Goal: Task Accomplishment & Management: Use online tool/utility

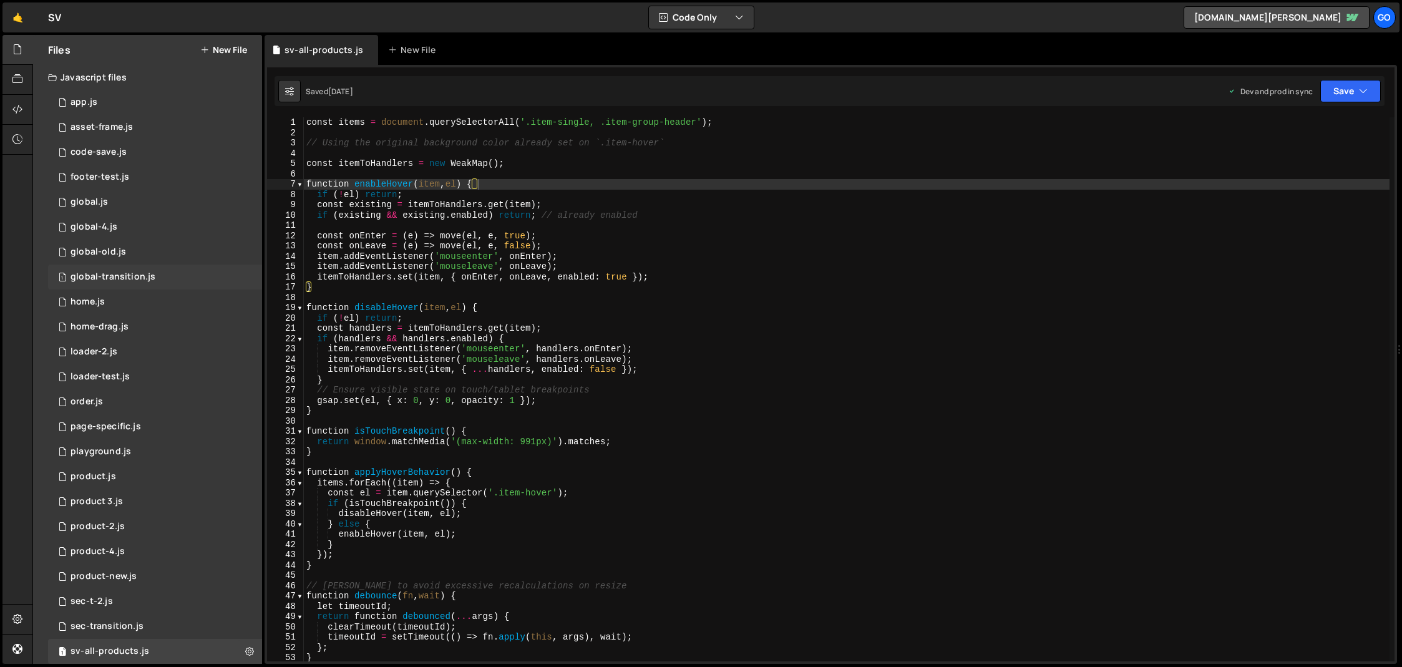
click at [125, 278] on div "global-transition.js" at bounding box center [113, 276] width 85 height 11
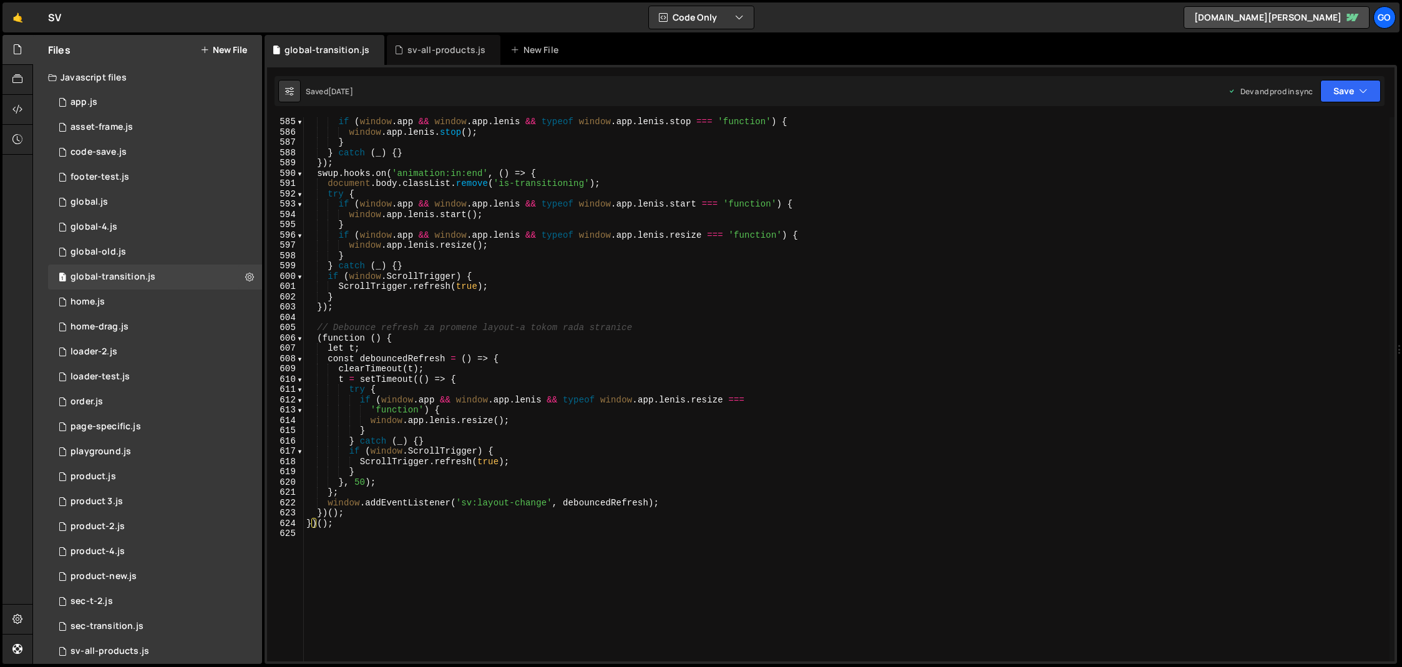
scroll to position [6137, 0]
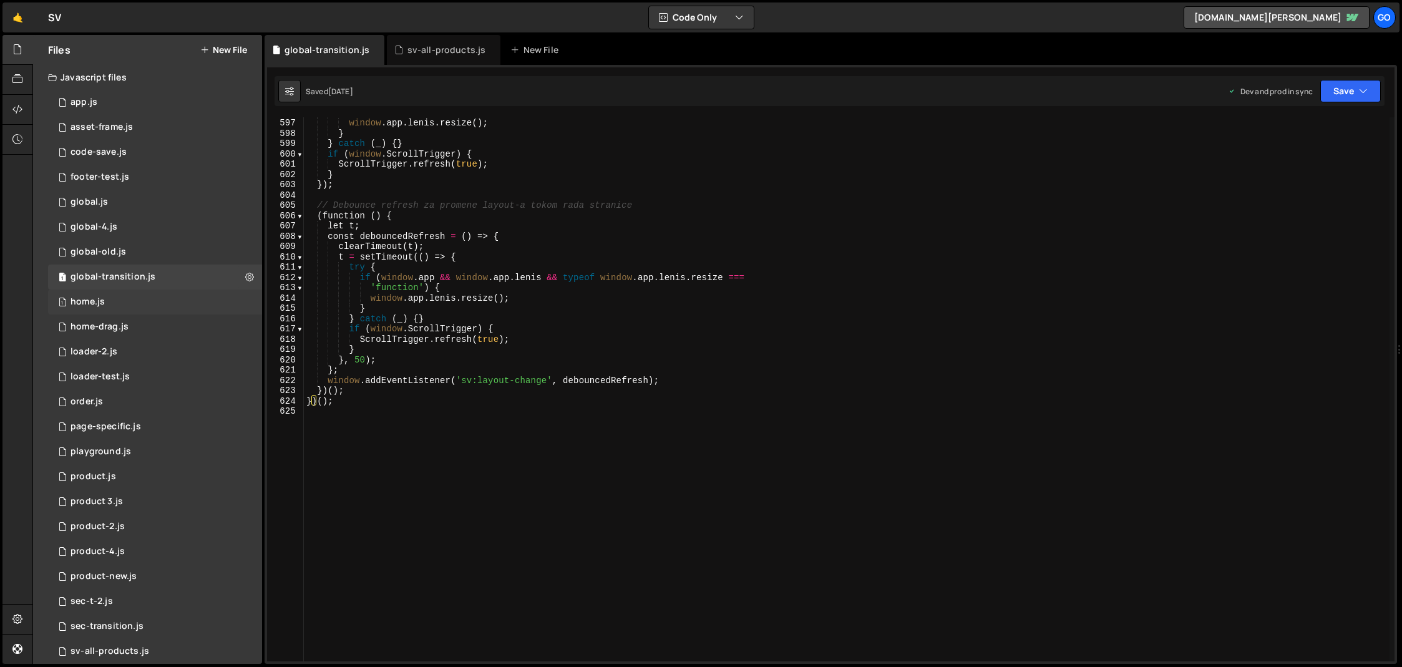
drag, startPoint x: 105, startPoint y: 297, endPoint x: 178, endPoint y: 303, distance: 73.2
click at [105, 297] on div "1 home.js 0" at bounding box center [155, 302] width 214 height 25
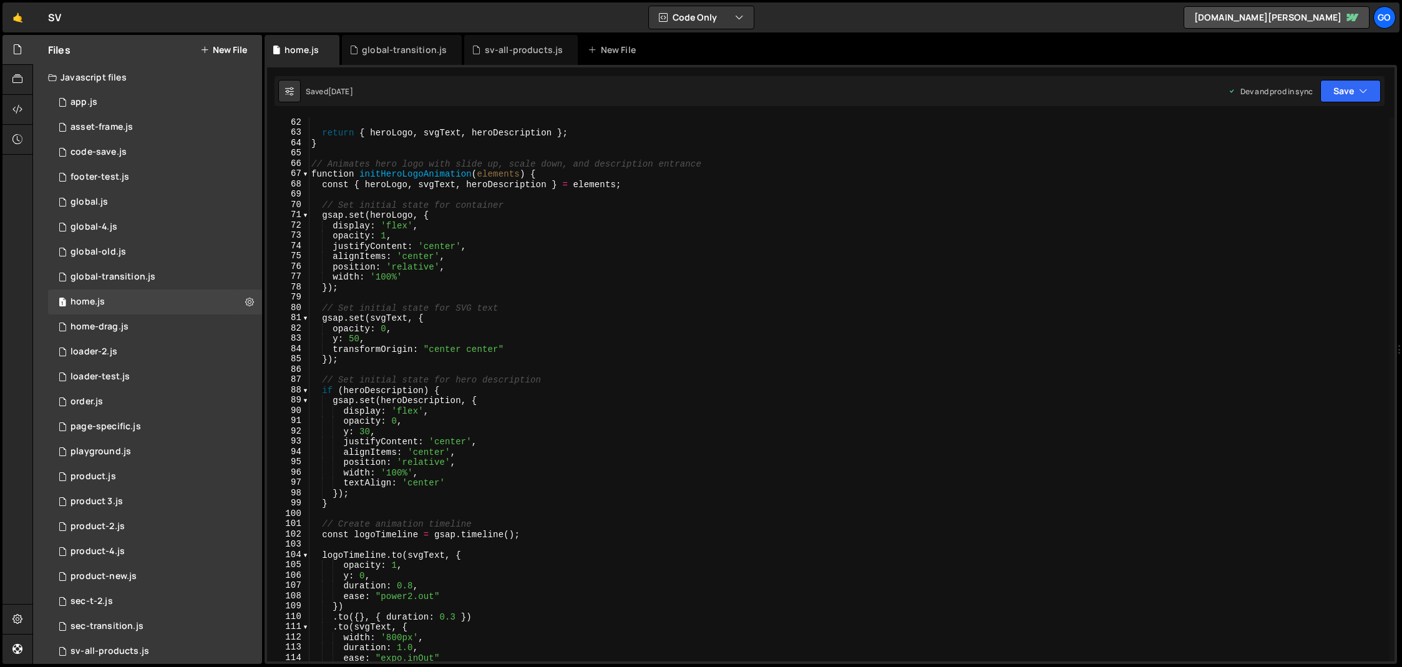
scroll to position [630, 0]
click at [502, 52] on div "sv-all-products.js" at bounding box center [524, 50] width 79 height 12
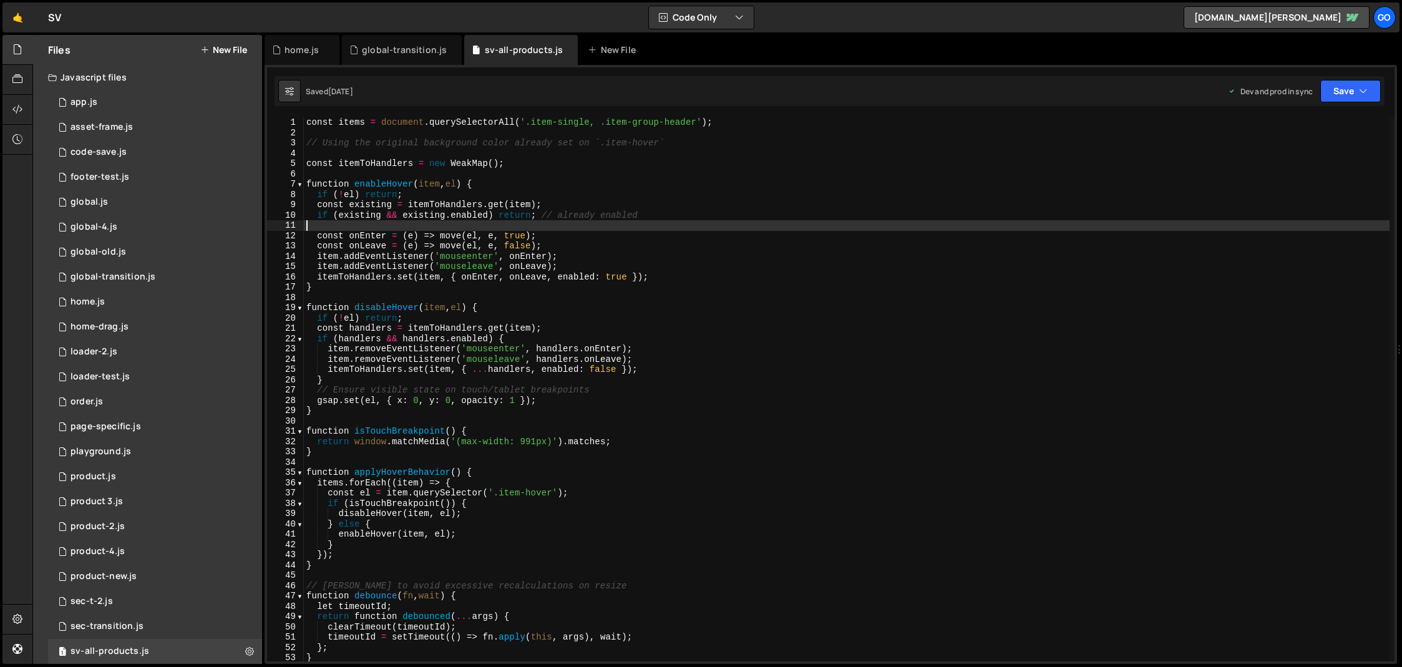
click at [494, 225] on div "const items = document . querySelectorAll ( '.item-single, .item-group-header' …" at bounding box center [847, 399] width 1086 height 565
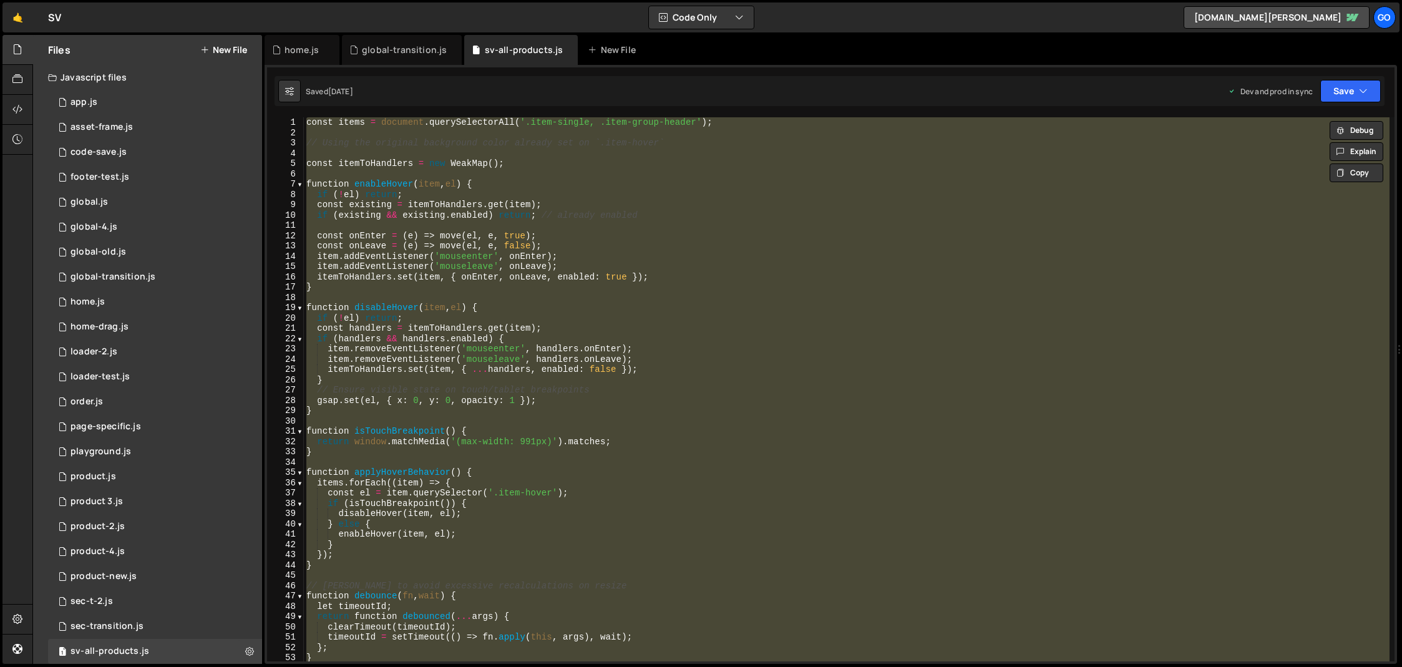
click at [590, 270] on div "const items = document . querySelectorAll ( '.item-single, .item-group-header' …" at bounding box center [847, 389] width 1086 height 544
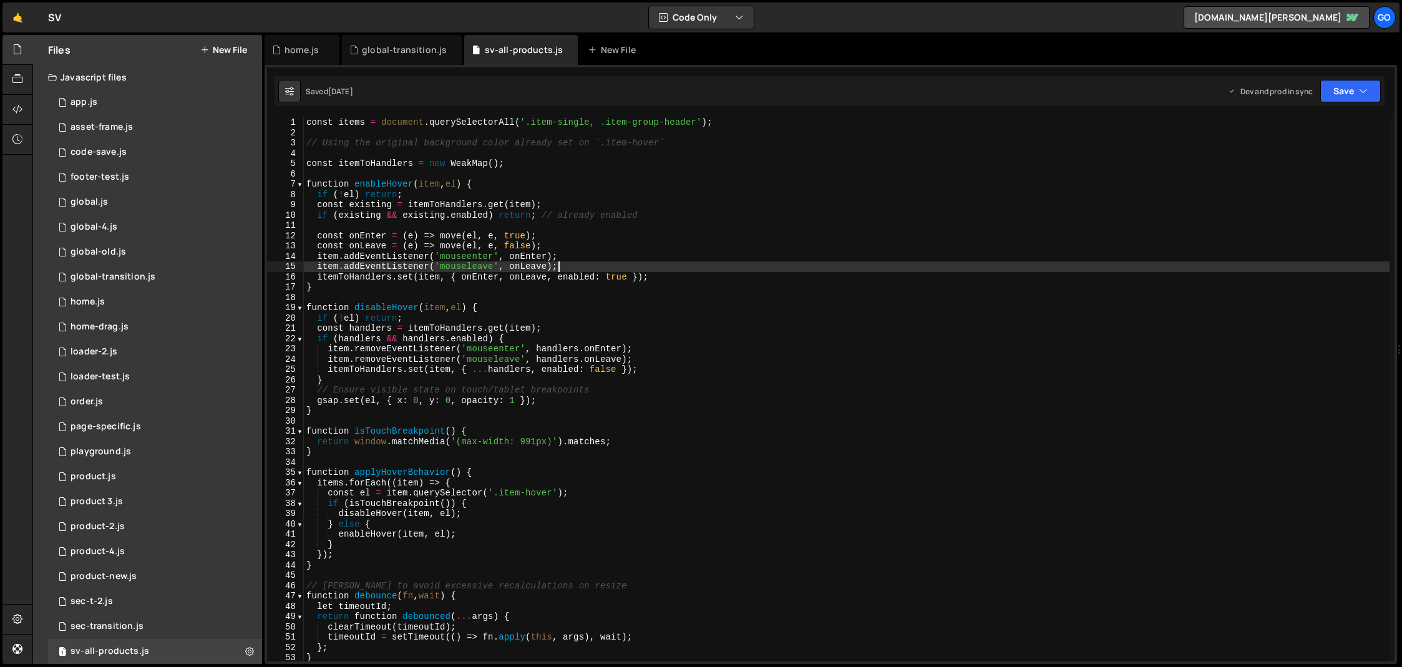
type textarea "}"
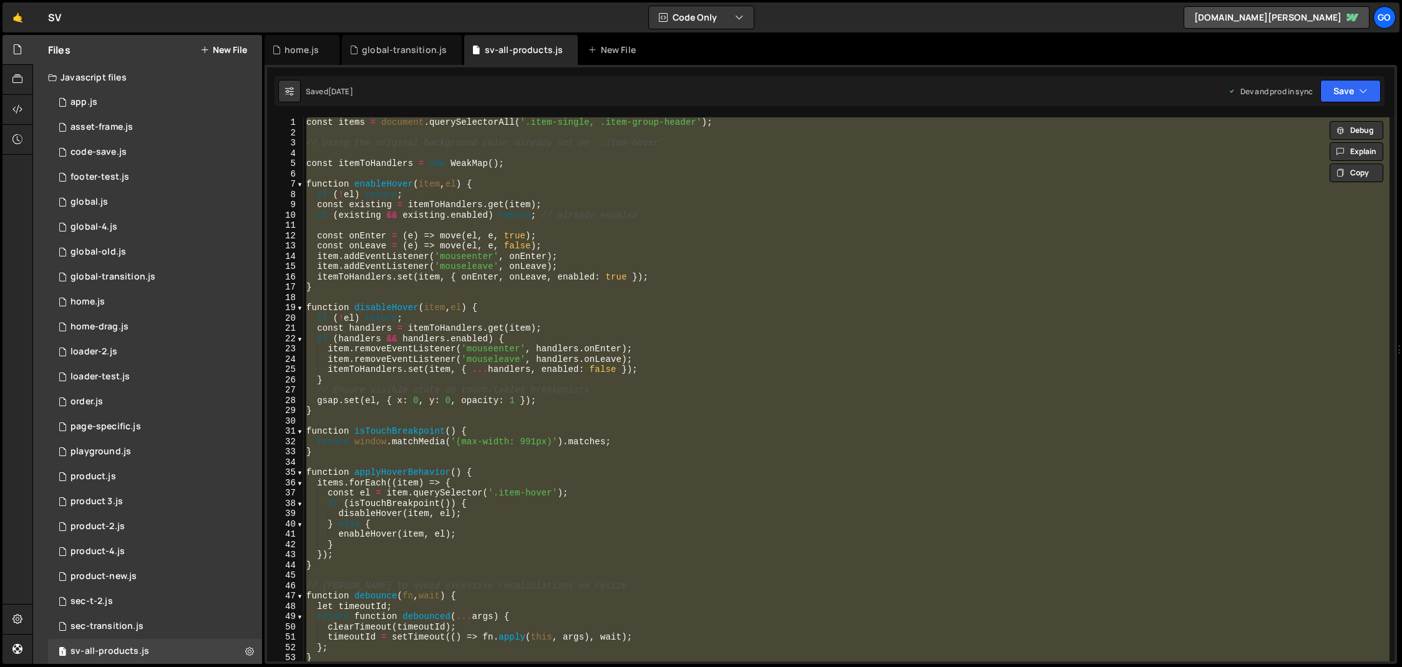
paste textarea
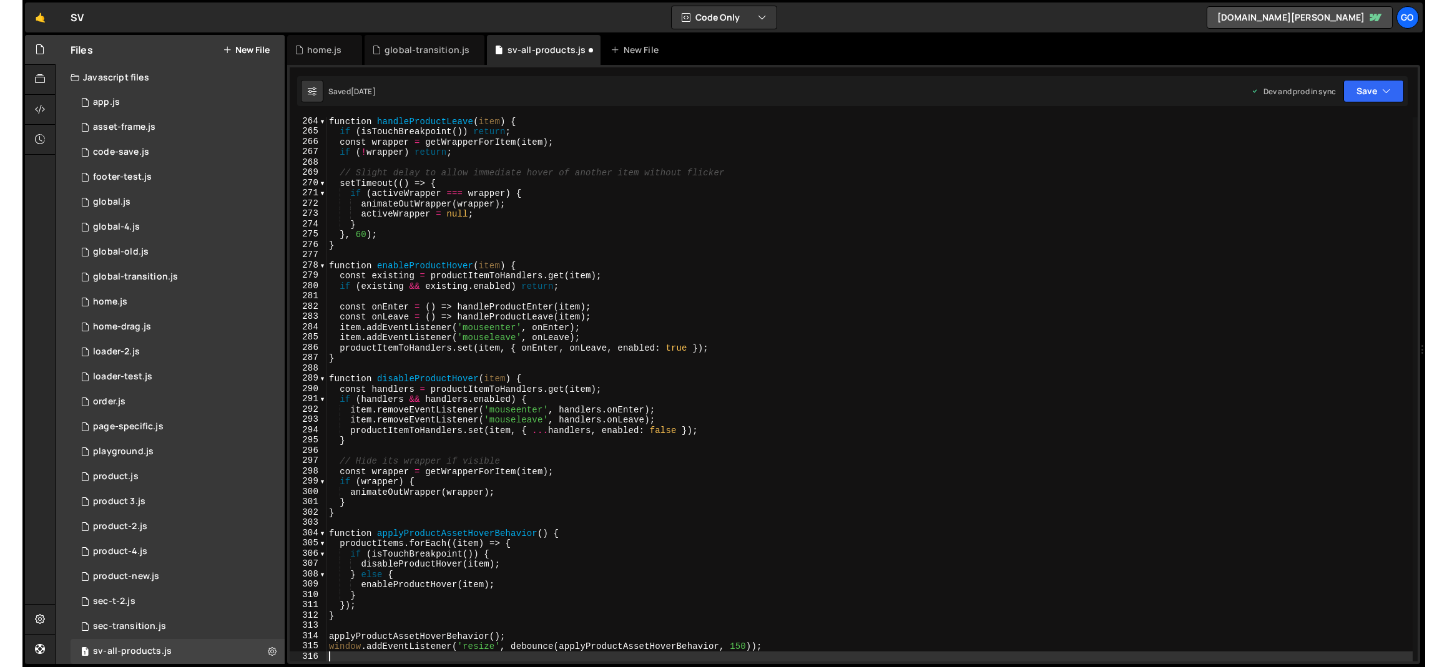
scroll to position [2710, 0]
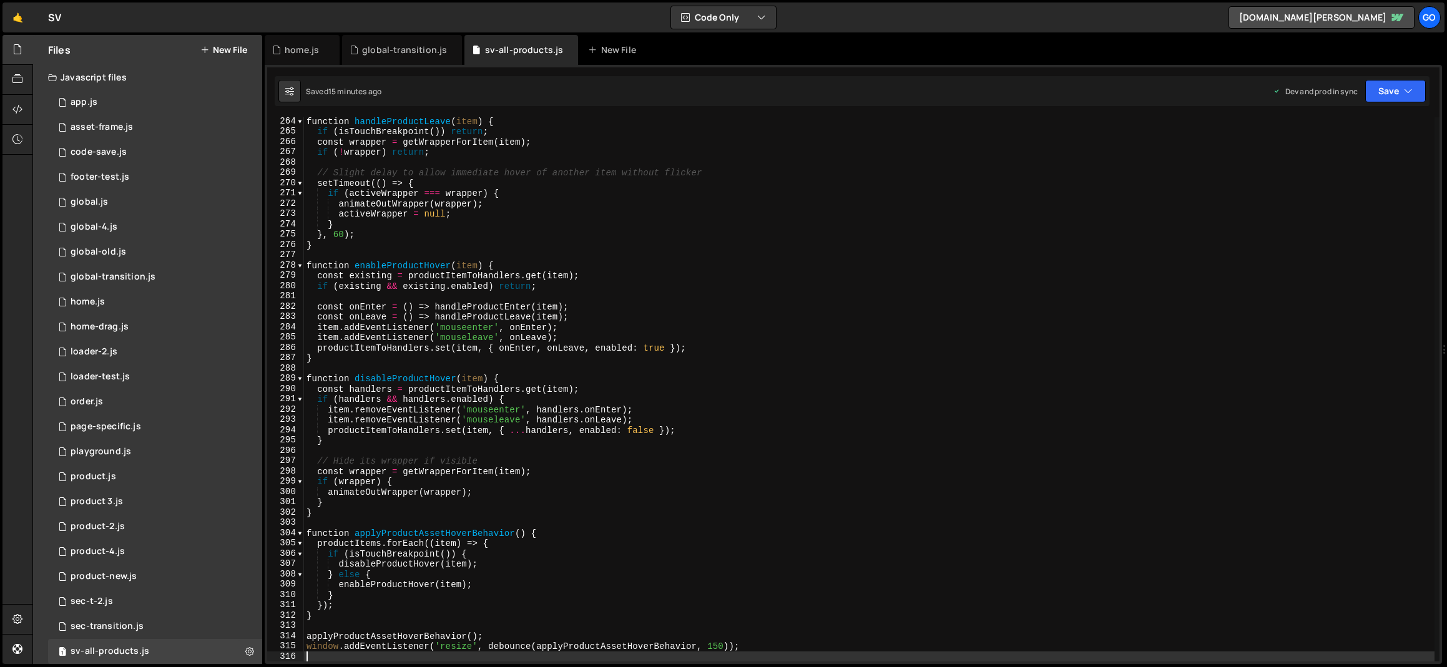
click at [527, 265] on div "function handleProductLeave ( item ) { if ( isTouchBreakpoint ( )) return ; con…" at bounding box center [869, 398] width 1130 height 565
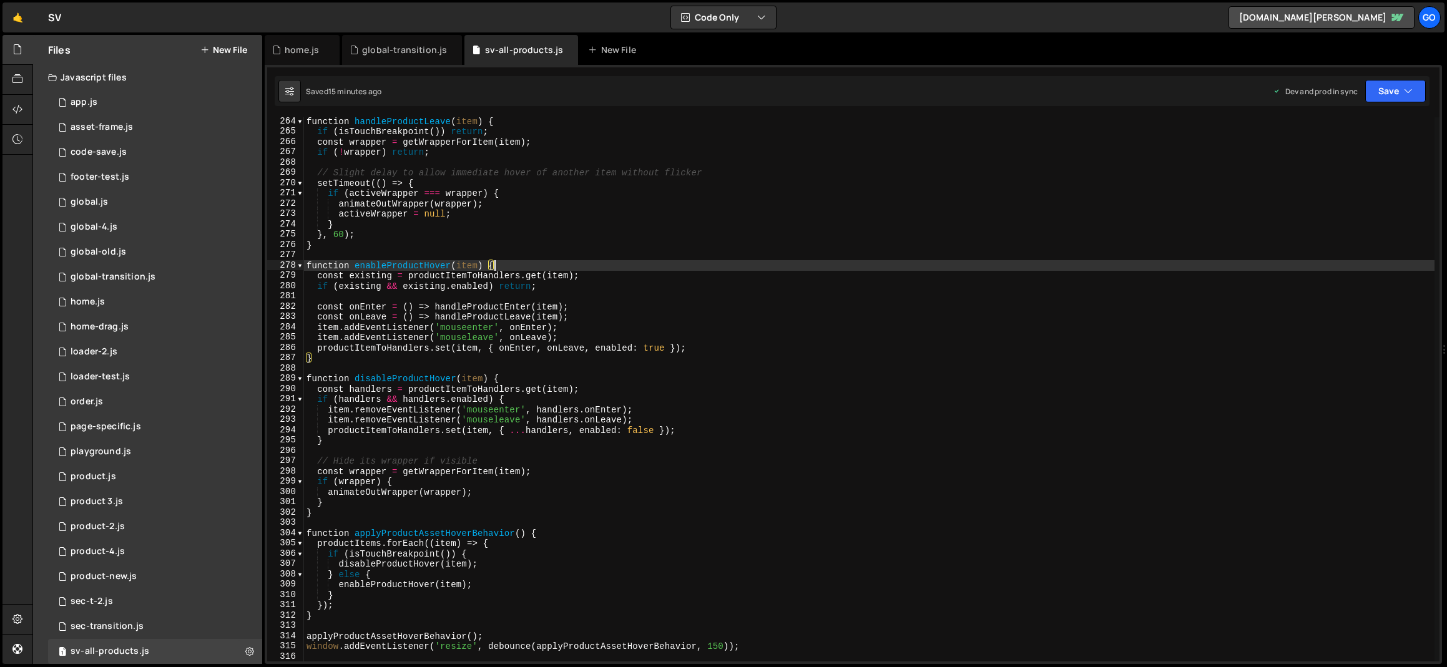
type textarea "window.addEventListener('resize', debounce(applyProductAssetHoverBehavior, 150)…"
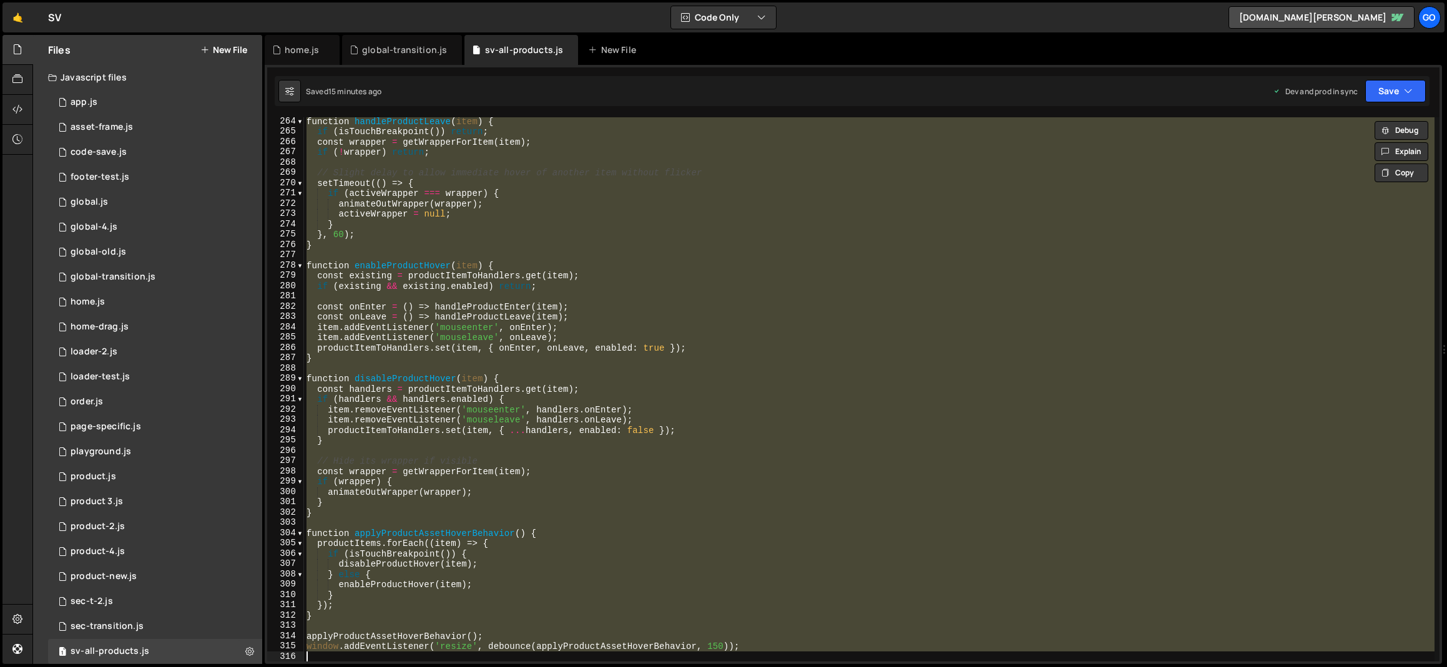
paste textarea
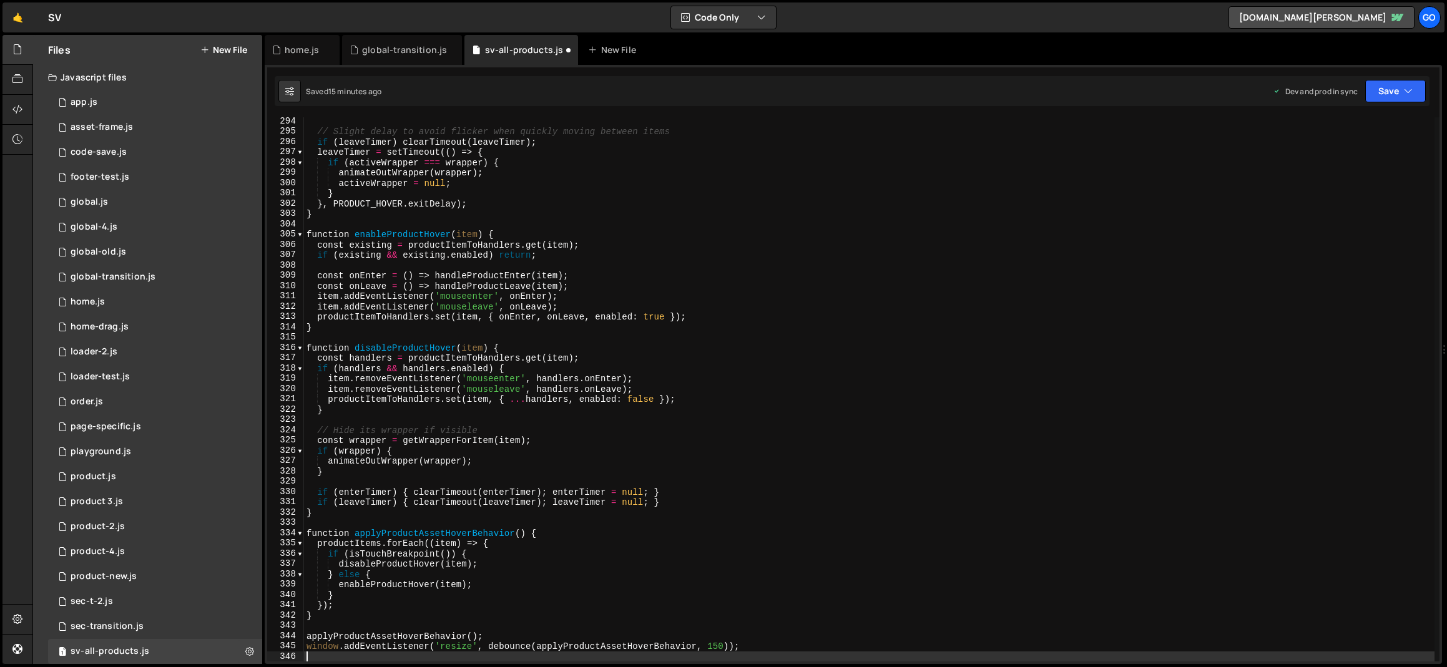
type textarea "item.removeEventListener('mouseleave', handlers.onLeave);"
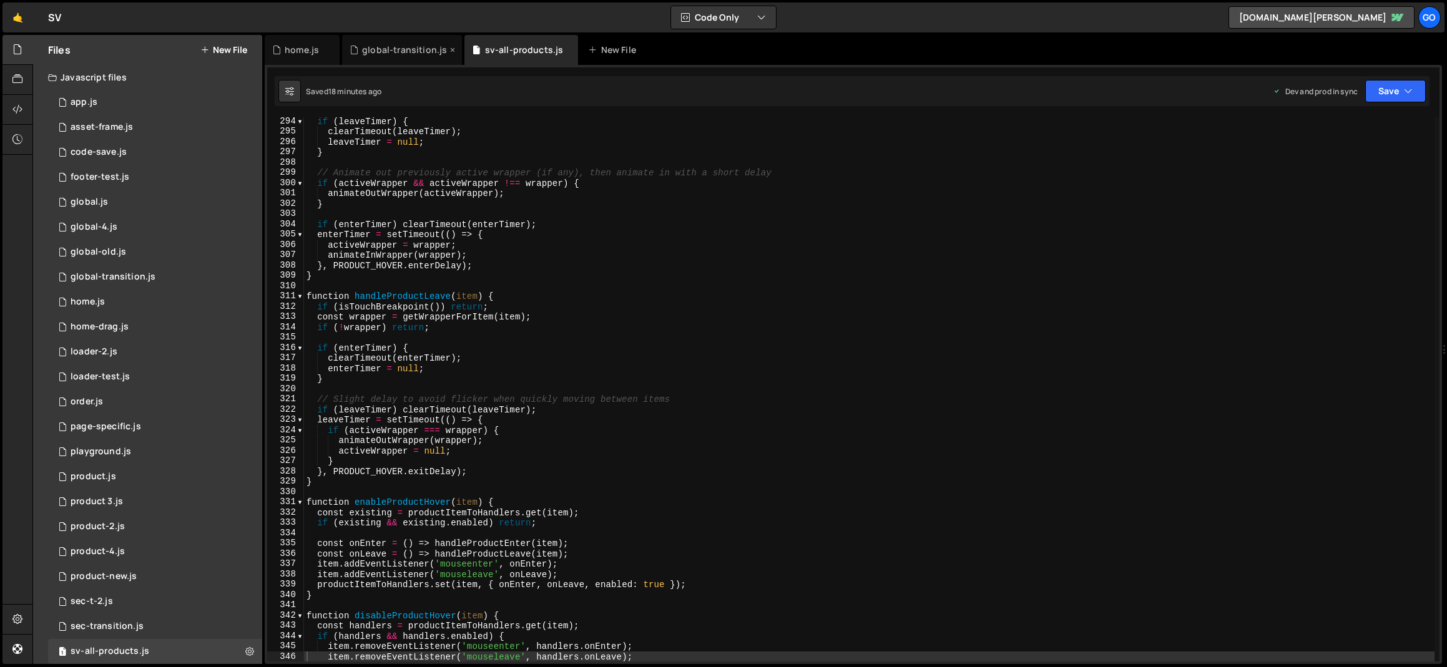
click at [398, 52] on div "global-transition.js" at bounding box center [404, 50] width 85 height 12
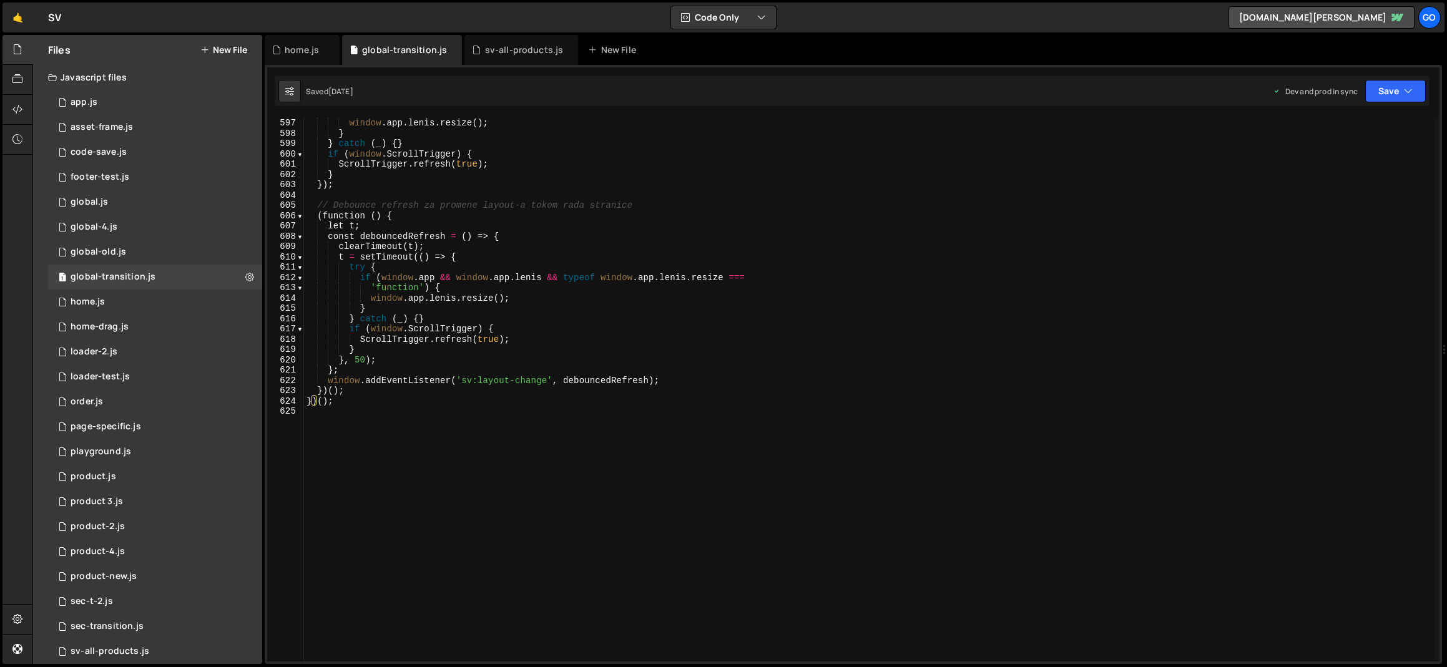
click at [539, 284] on div "if ( window . app && window . app . [PERSON_NAME] && typeof window . app . [PER…" at bounding box center [869, 389] width 1130 height 565
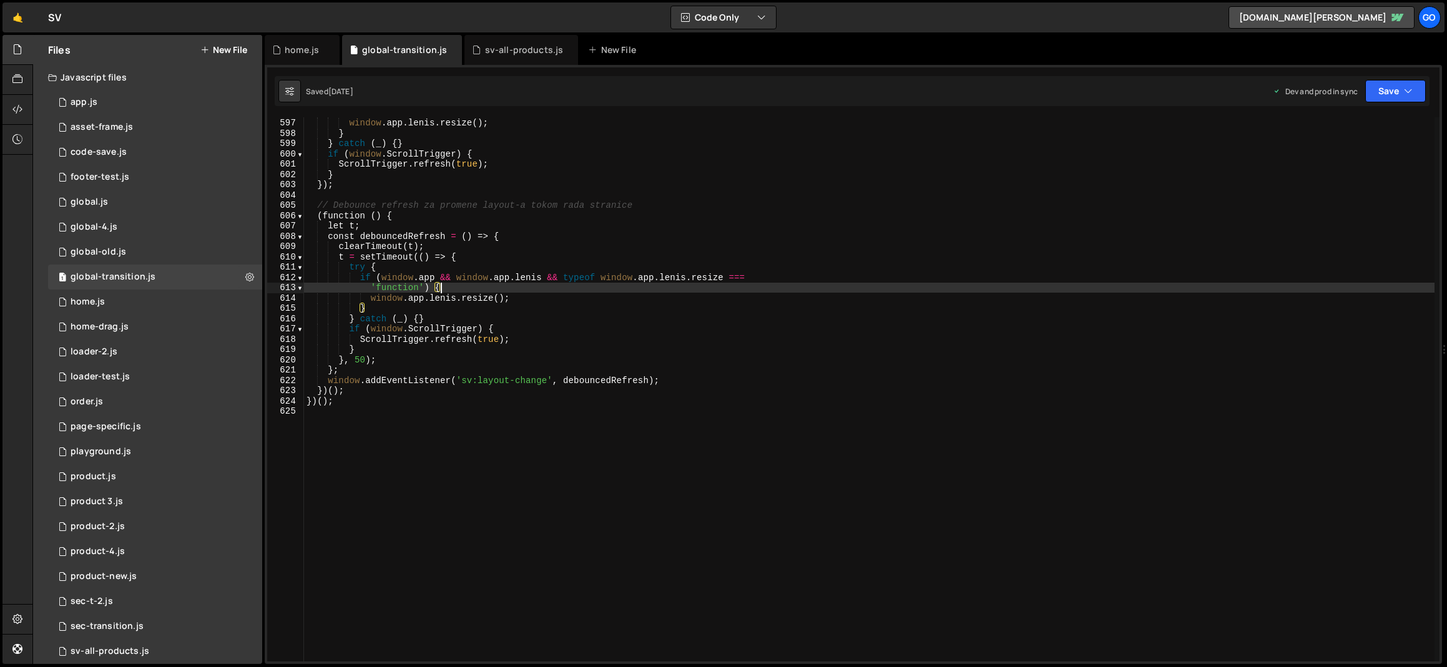
type textarea "})();"
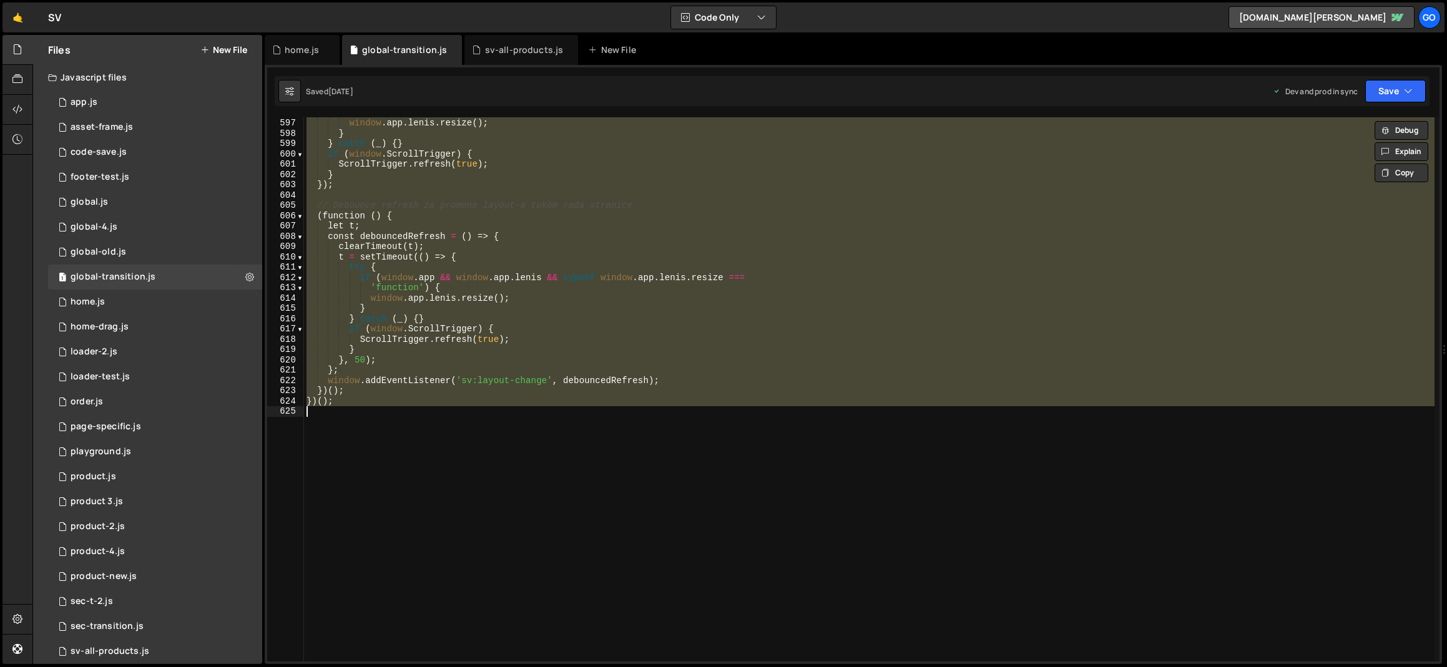
paste textarea
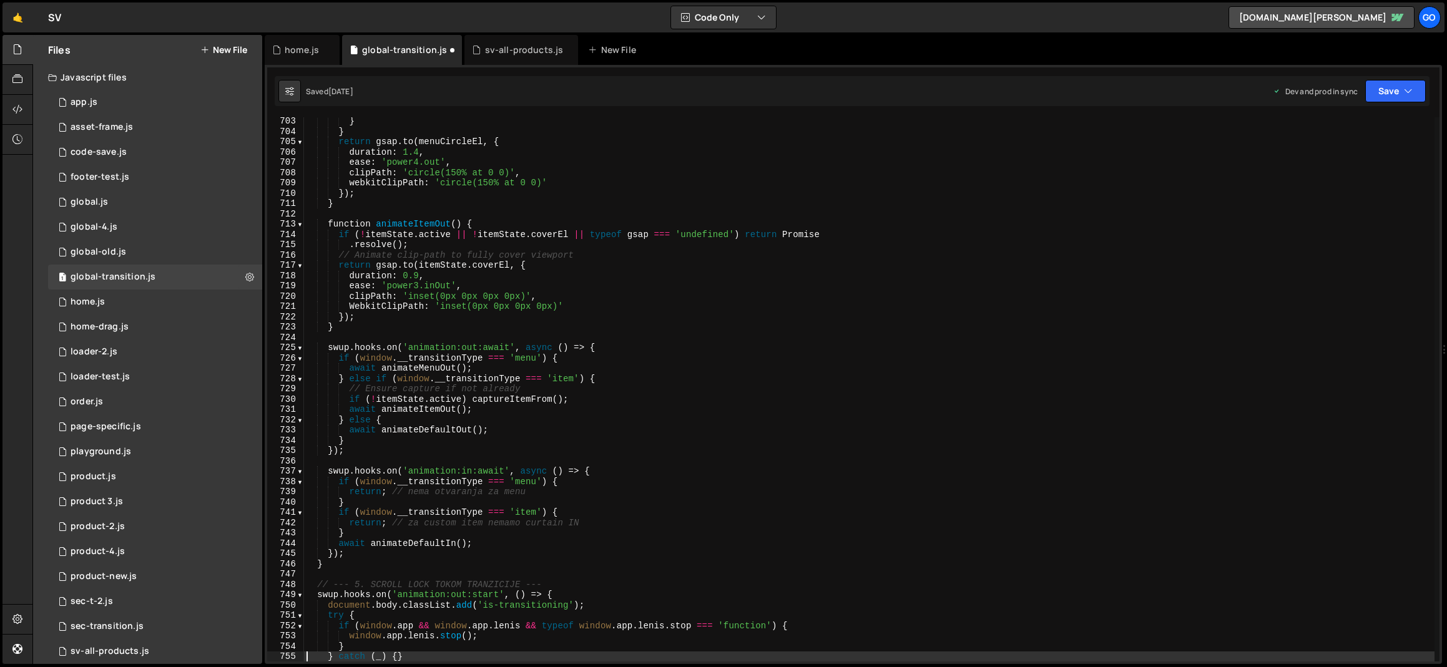
type textarea "} catch (_) {}"
